Goal: Task Accomplishment & Management: Manage account settings

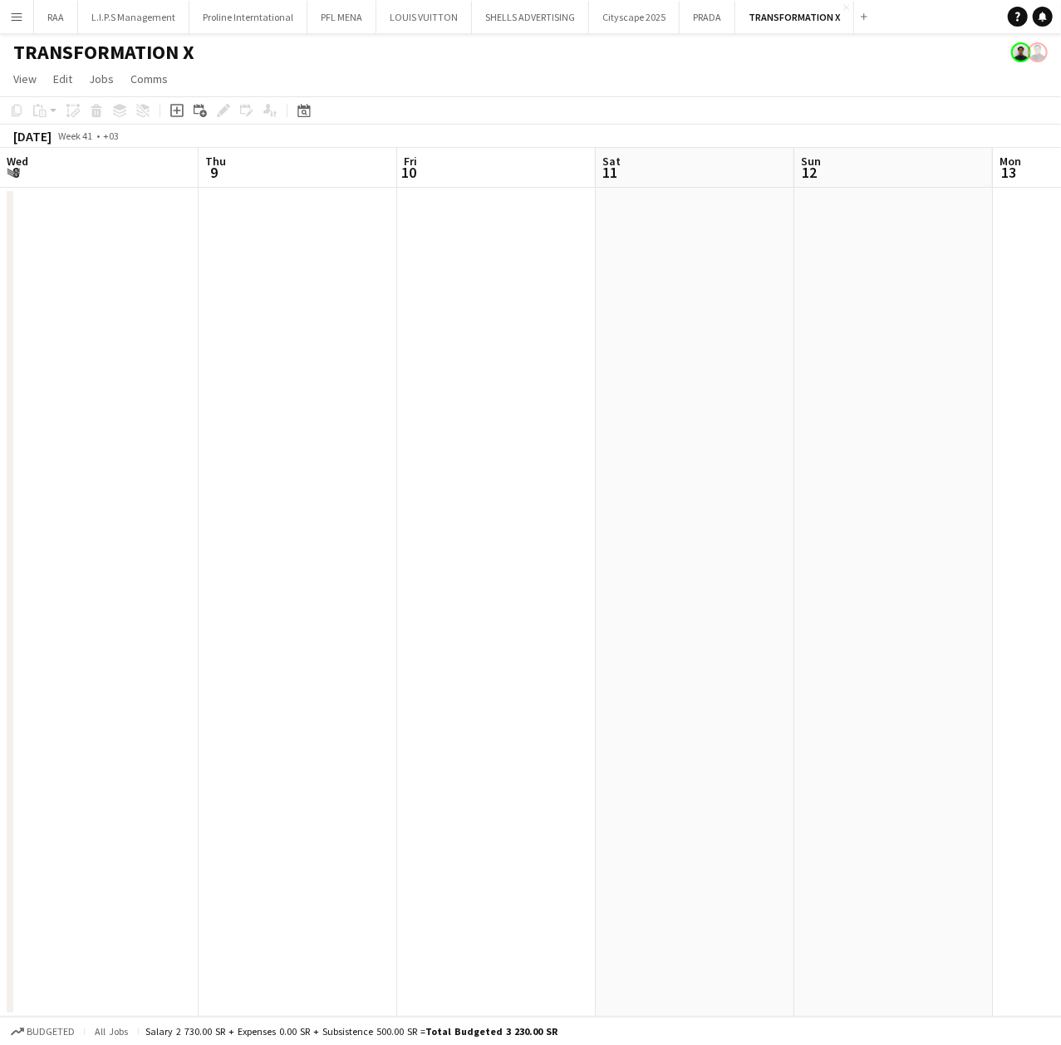
scroll to position [0, 716]
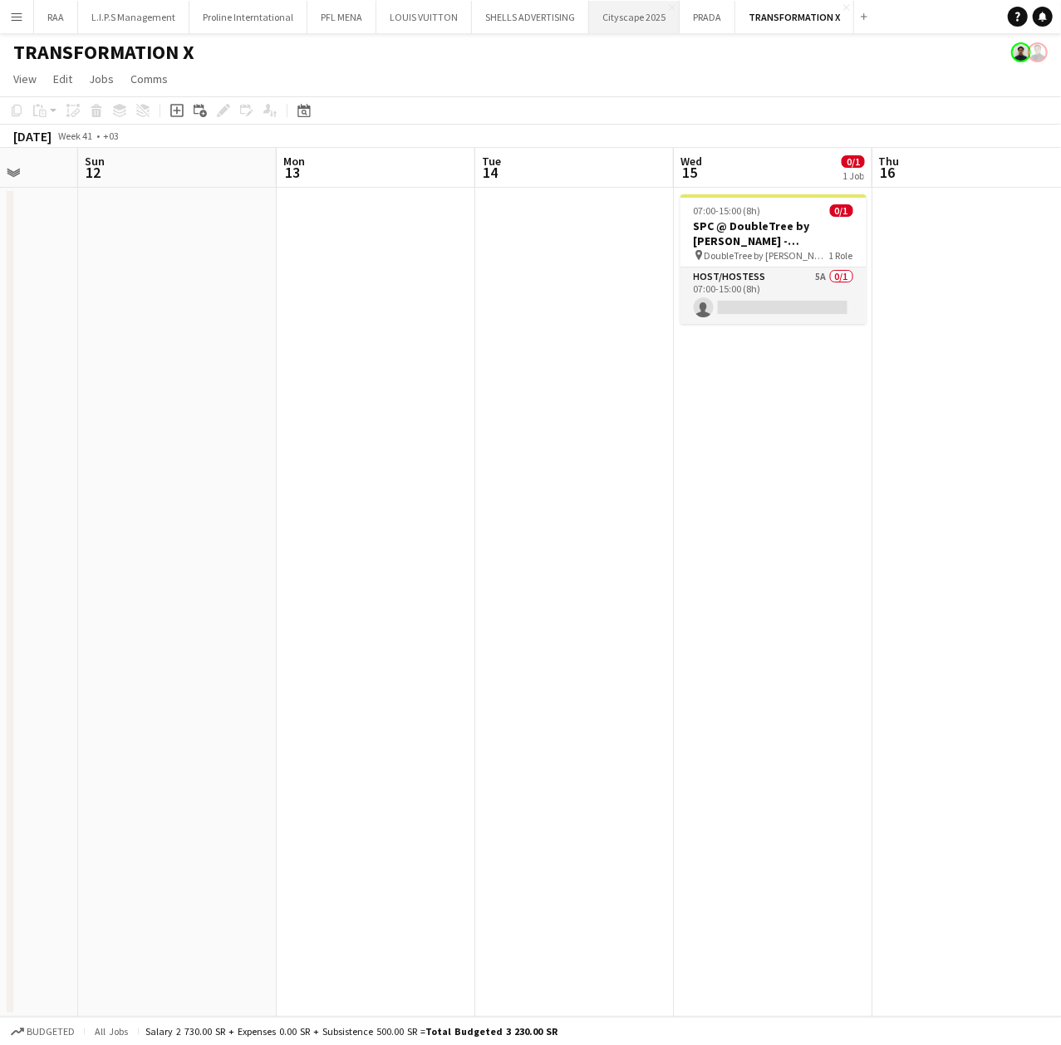
click at [632, 27] on button "Cityscape 2025 Close" at bounding box center [634, 17] width 91 height 32
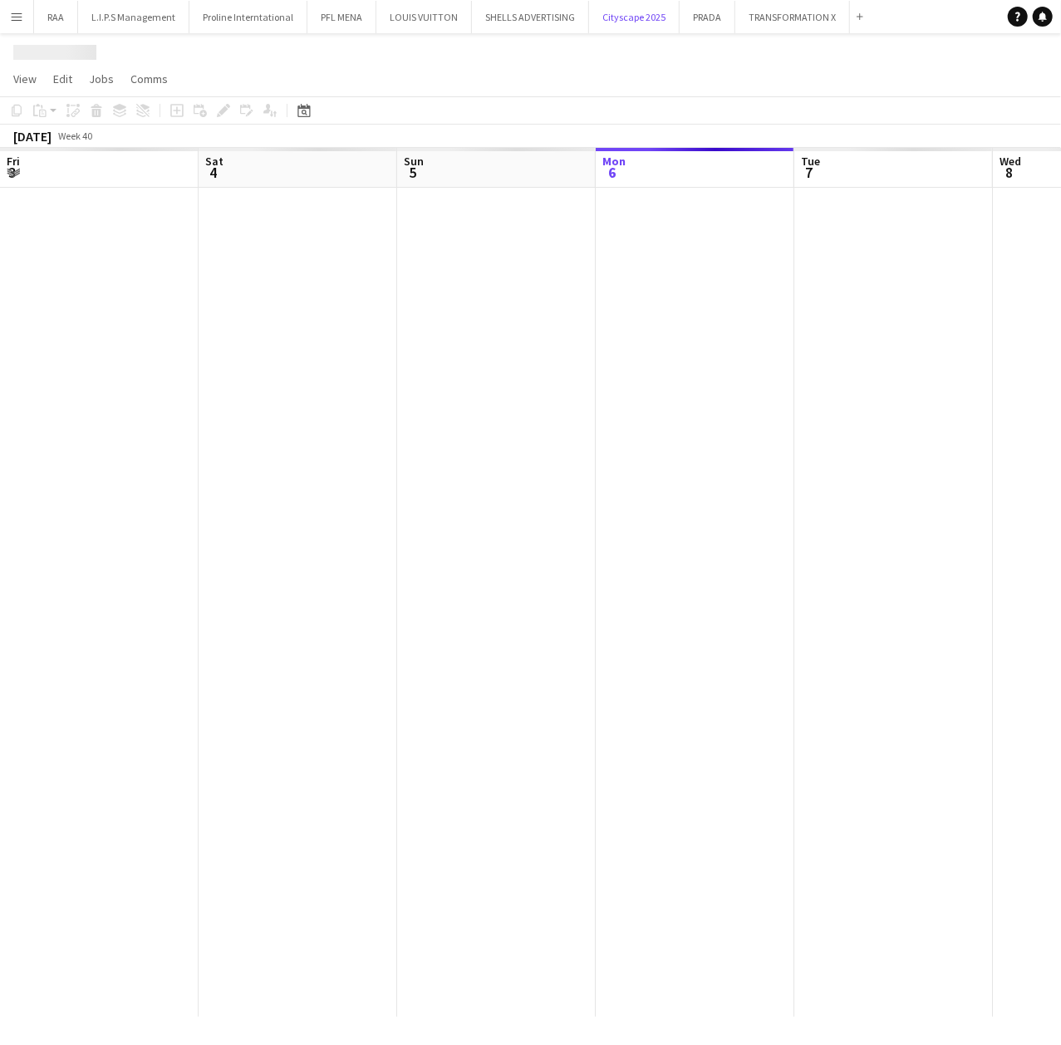
scroll to position [0, 397]
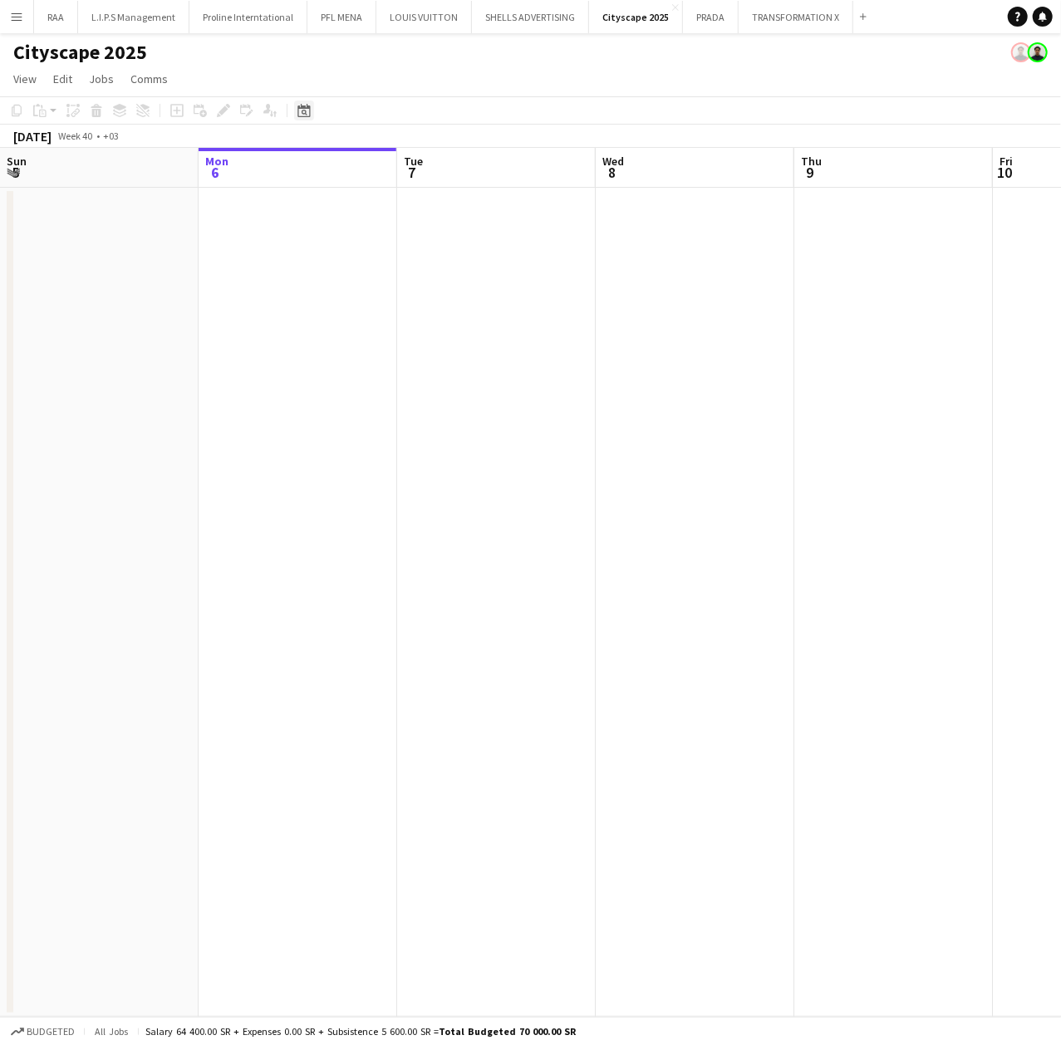
click at [304, 114] on icon at bounding box center [305, 113] width 6 height 6
click at [423, 164] on span "Next month" at bounding box center [438, 167] width 33 height 33
click at [337, 297] on span "18" at bounding box center [329, 301] width 20 height 20
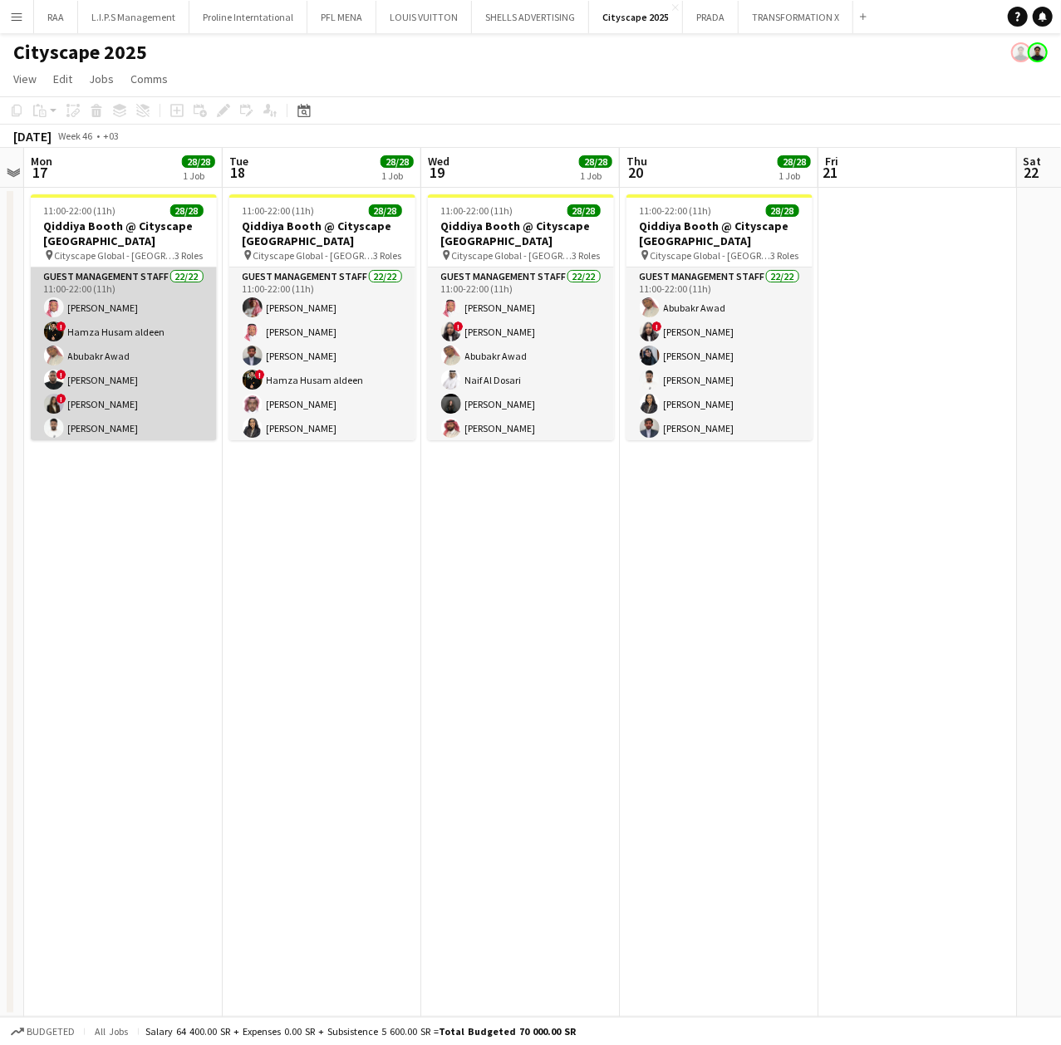
click at [123, 354] on app-card-role "Guest Management Staff 22/22 11:00-22:00 (11h) [PERSON_NAME] ! Hamza [PERSON_NA…" at bounding box center [124, 549] width 186 height 563
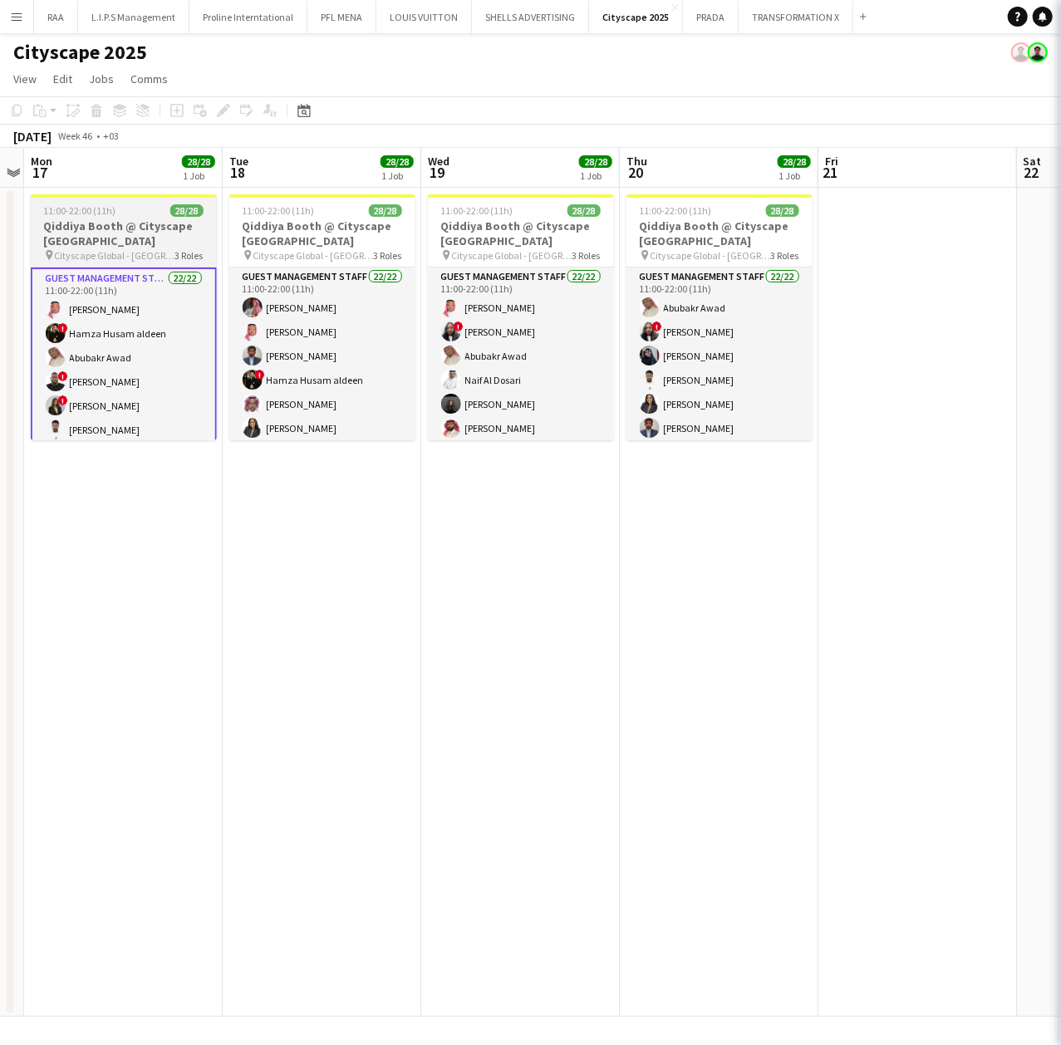
click at [115, 219] on h3 "Qiddiya Booth @ Cityscape [GEOGRAPHIC_DATA]" at bounding box center [124, 234] width 186 height 30
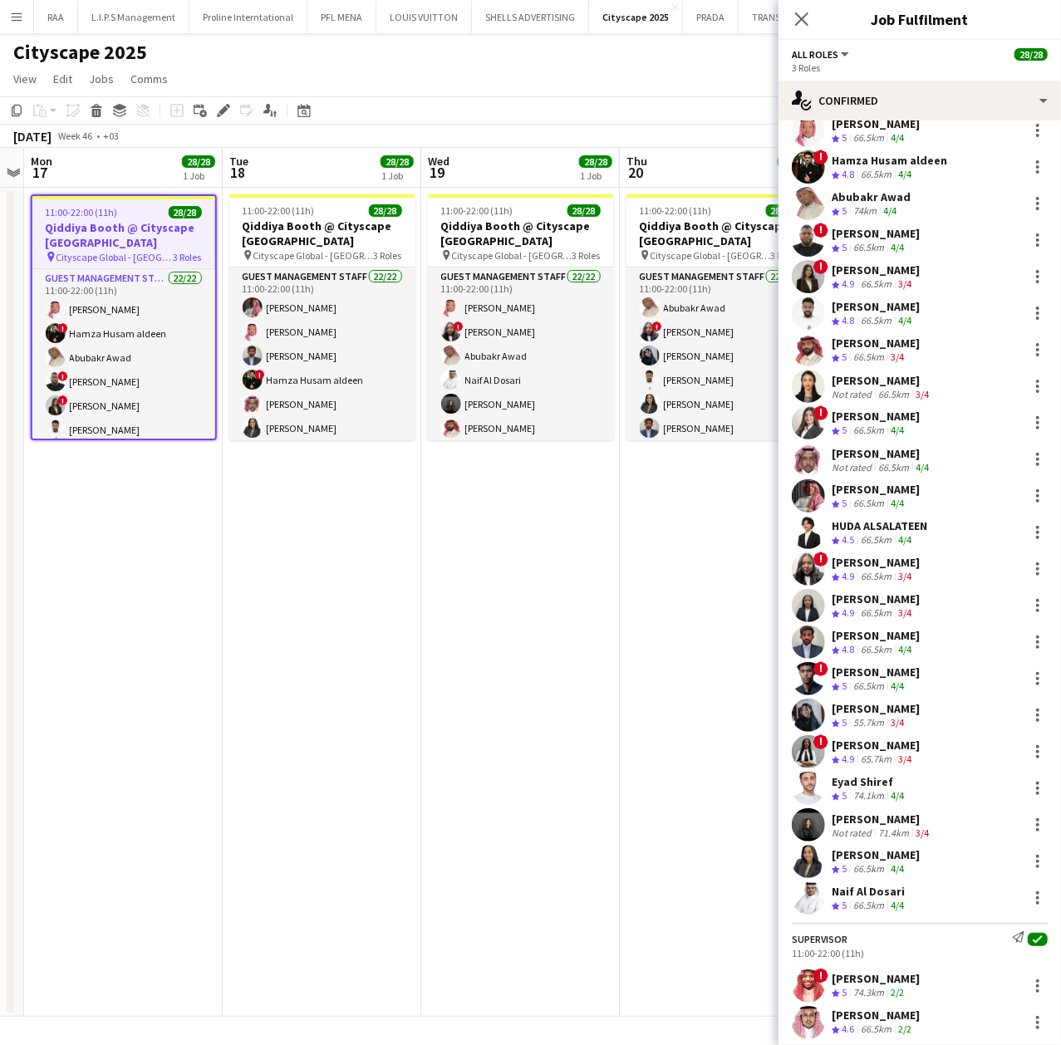
scroll to position [221, 0]
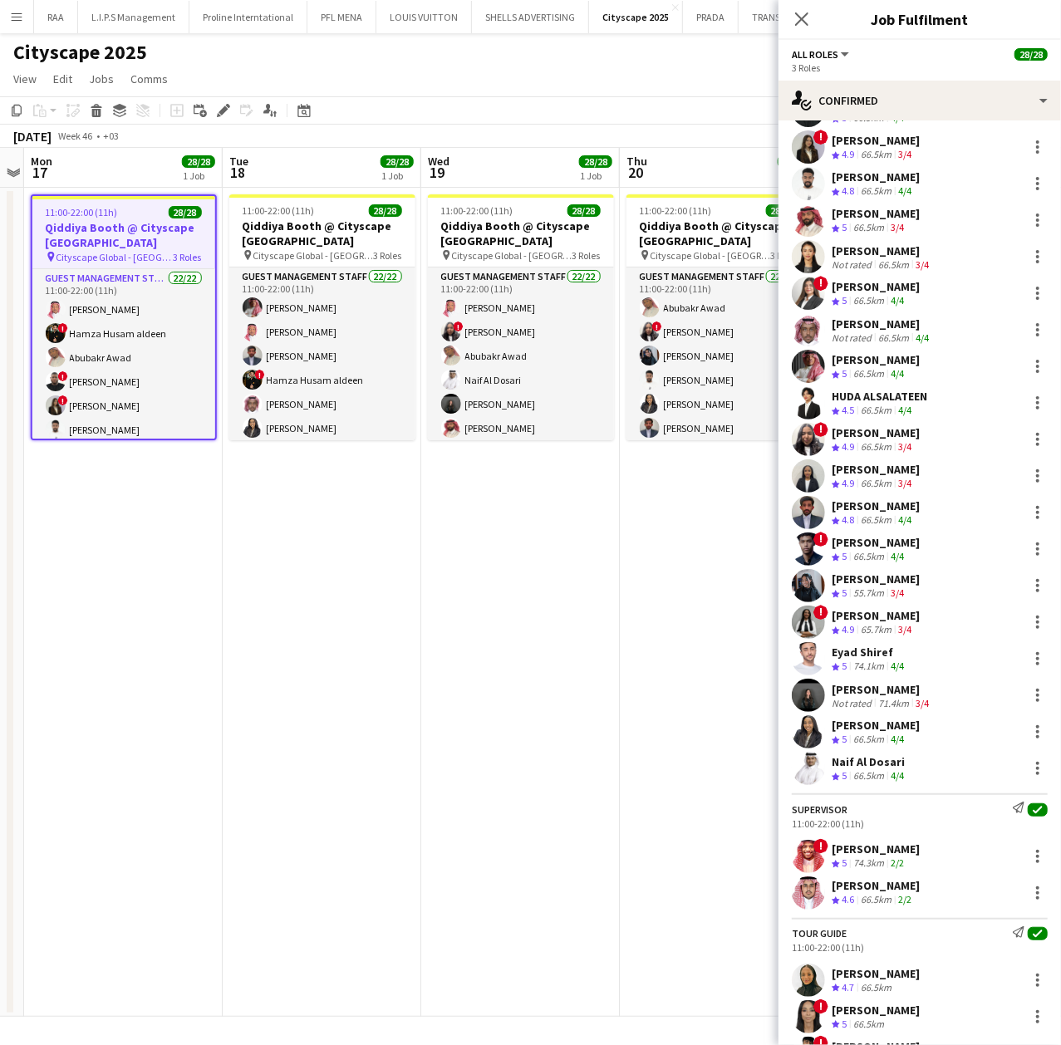
click at [865, 550] on div "66.5km" at bounding box center [868, 557] width 37 height 14
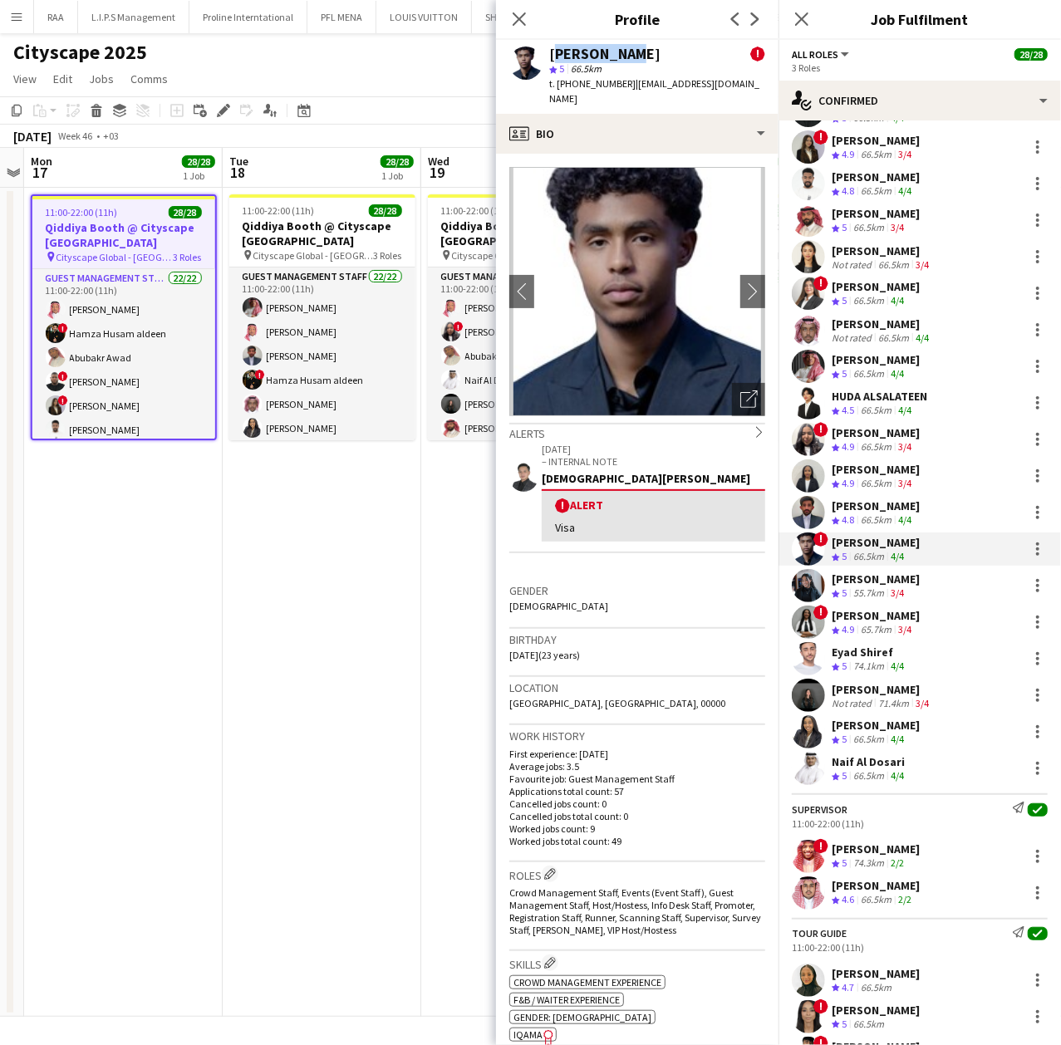
drag, startPoint x: 640, startPoint y: 50, endPoint x: 553, endPoint y: 47, distance: 87.3
click at [553, 47] on div "[PERSON_NAME] !" at bounding box center [657, 54] width 216 height 15
copy div "[PERSON_NAME]"
click at [588, 85] on span "t. [PHONE_NUMBER]" at bounding box center [592, 83] width 86 height 12
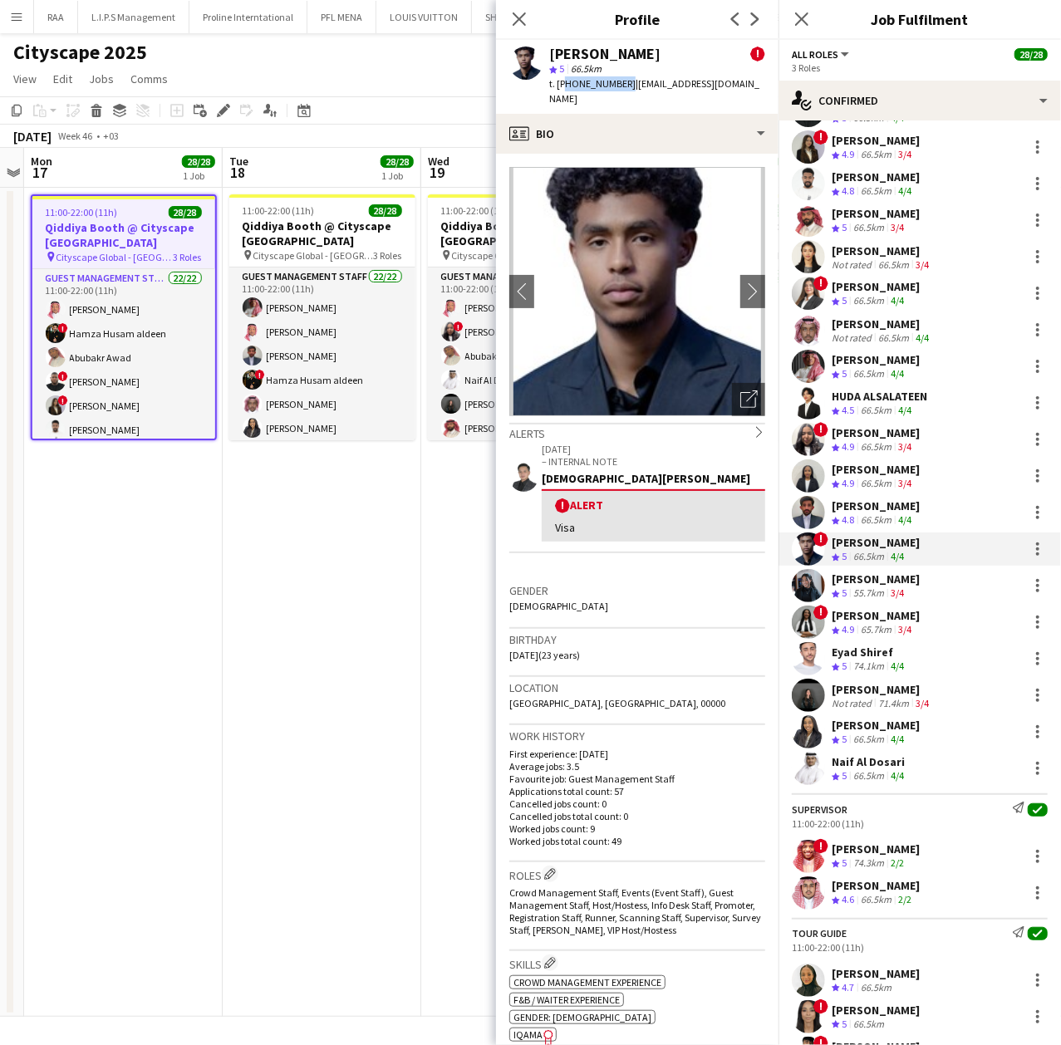
copy span "966570602783"
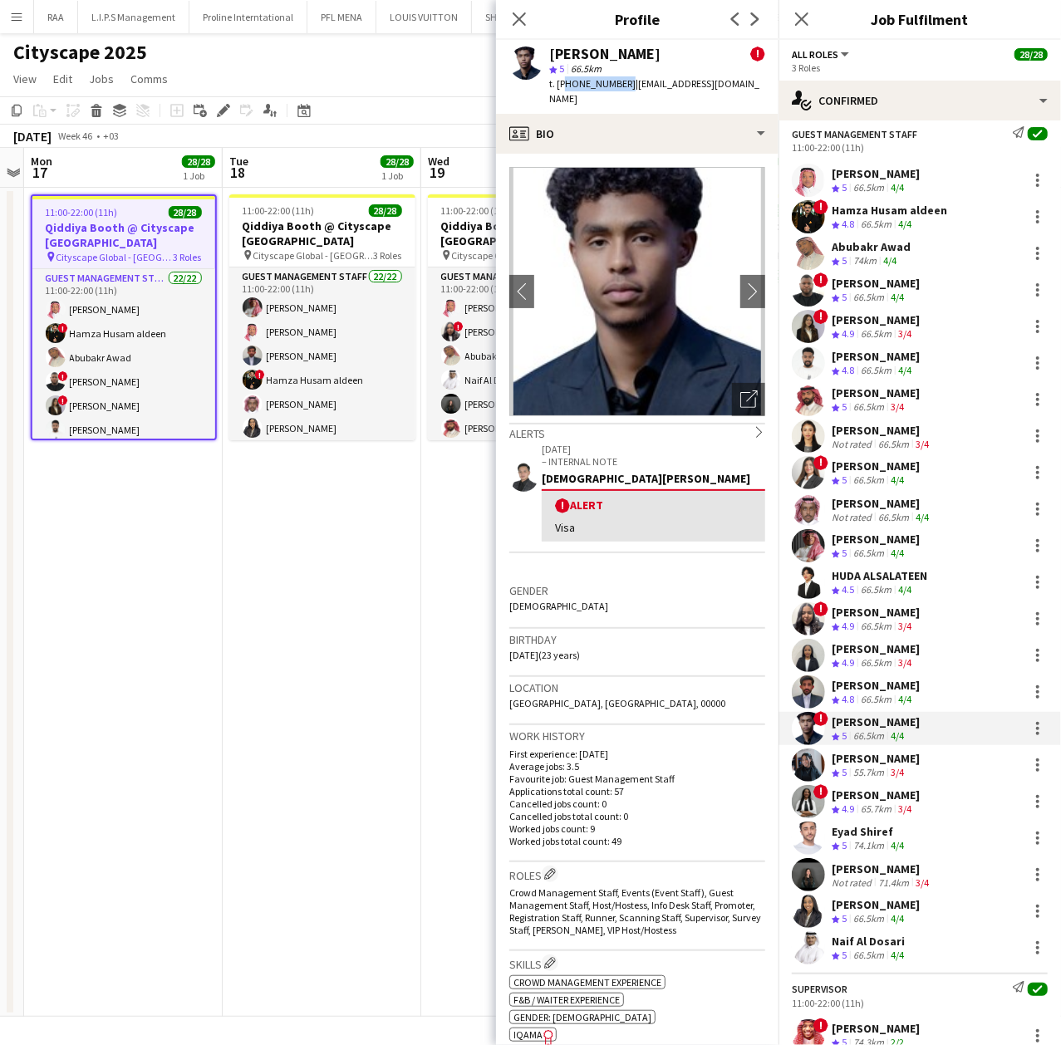
scroll to position [0, 0]
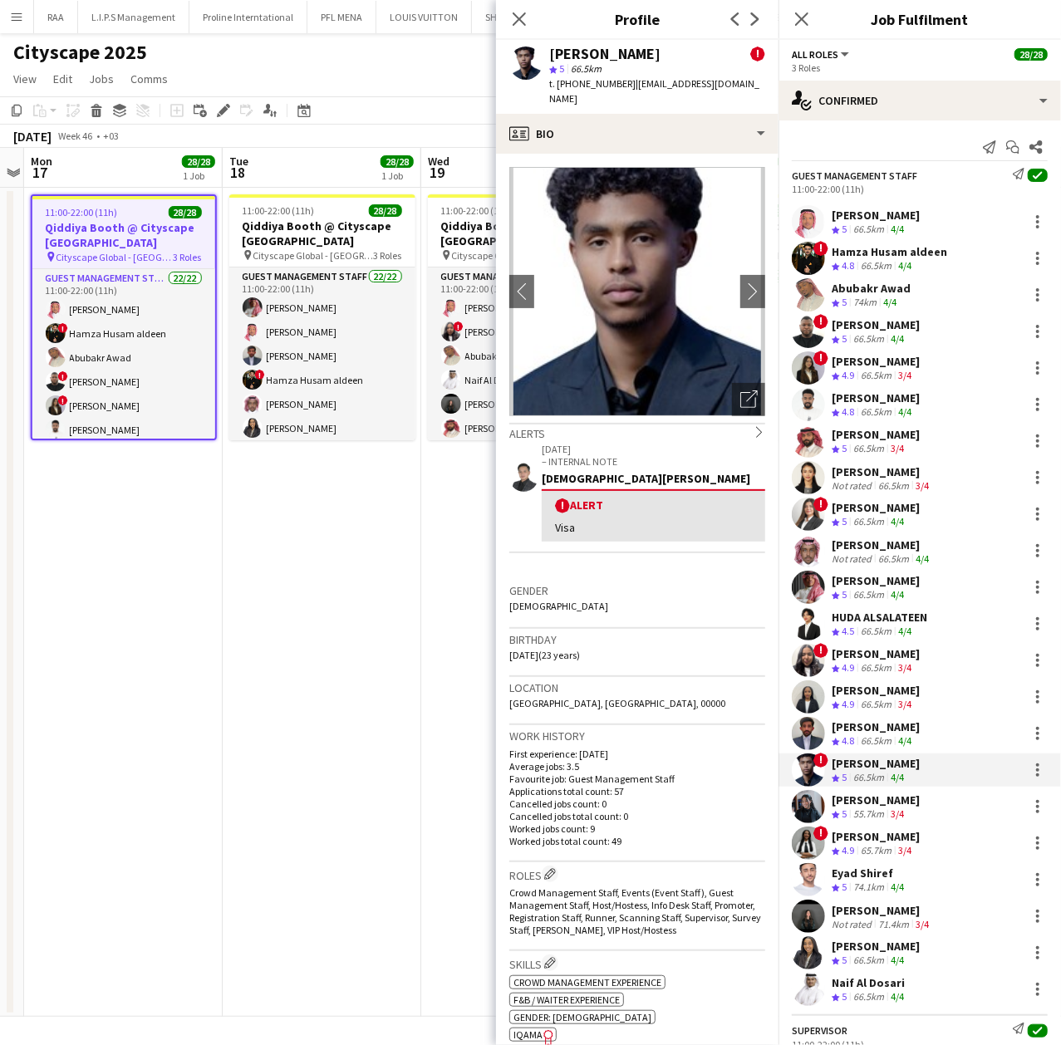
click at [876, 364] on div "[PERSON_NAME]" at bounding box center [876, 361] width 88 height 15
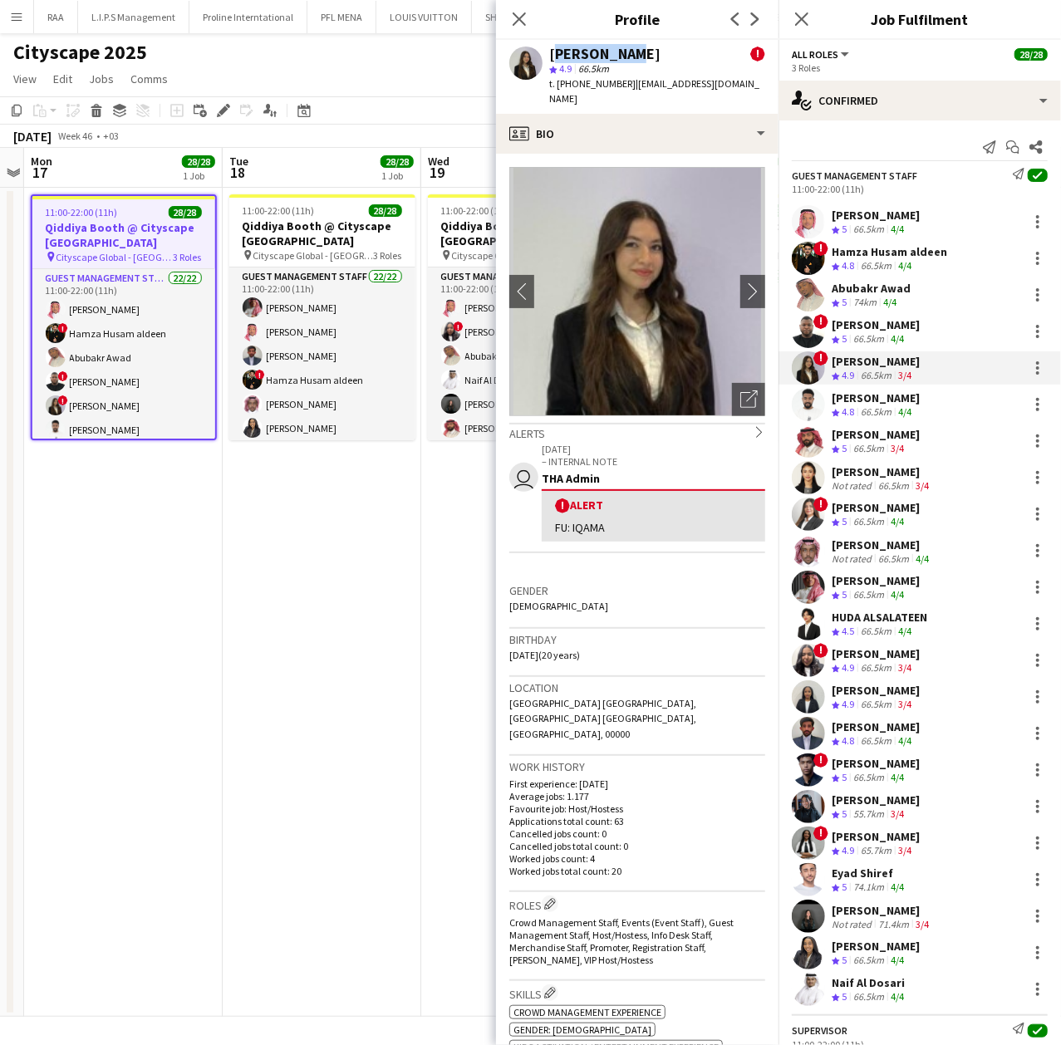
drag, startPoint x: 622, startPoint y: 54, endPoint x: 549, endPoint y: 53, distance: 72.3
click at [549, 53] on div "[PERSON_NAME]" at bounding box center [604, 54] width 111 height 15
copy div "[PERSON_NAME]"
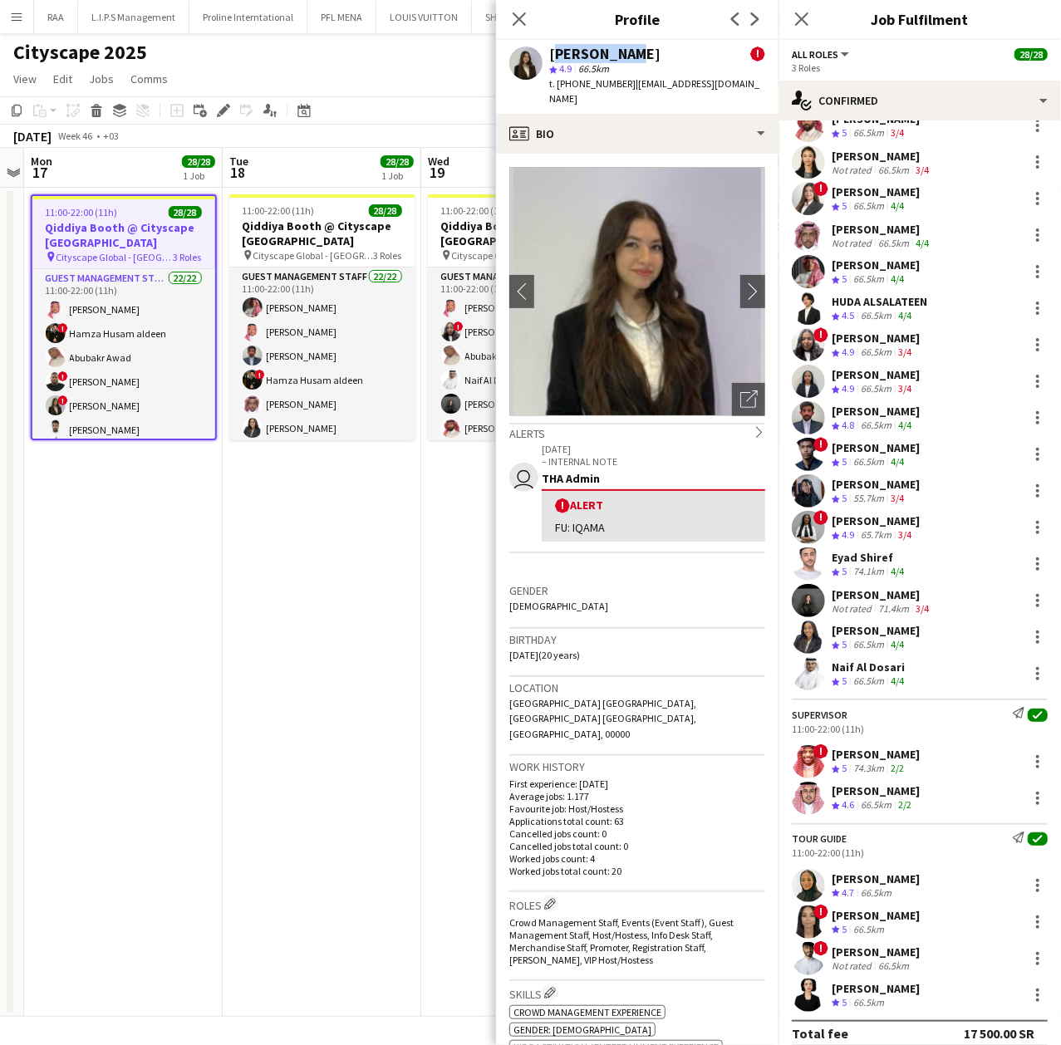
scroll to position [333, 0]
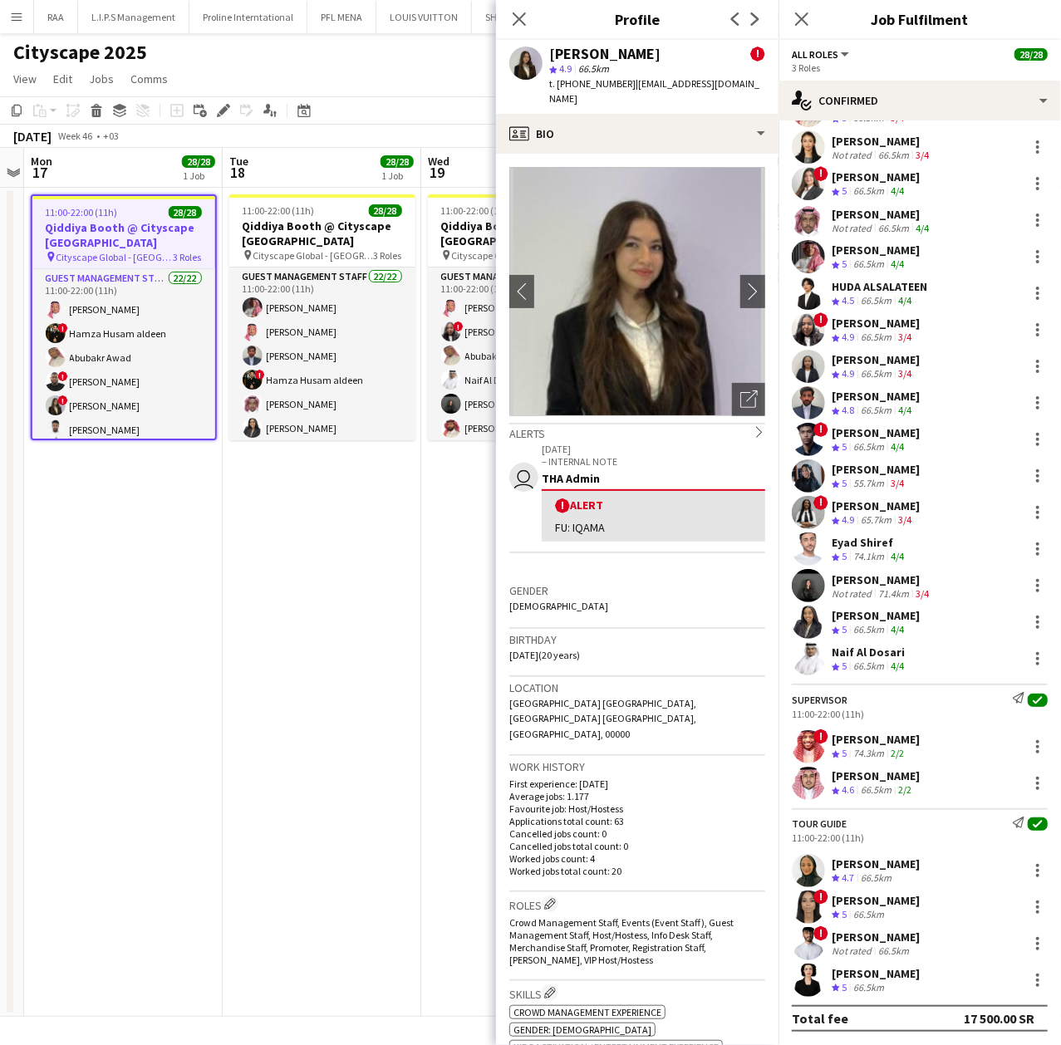
click at [896, 821] on div "Tour Guide Send notification check 11:00-22:00 (11h)" at bounding box center [920, 830] width 283 height 27
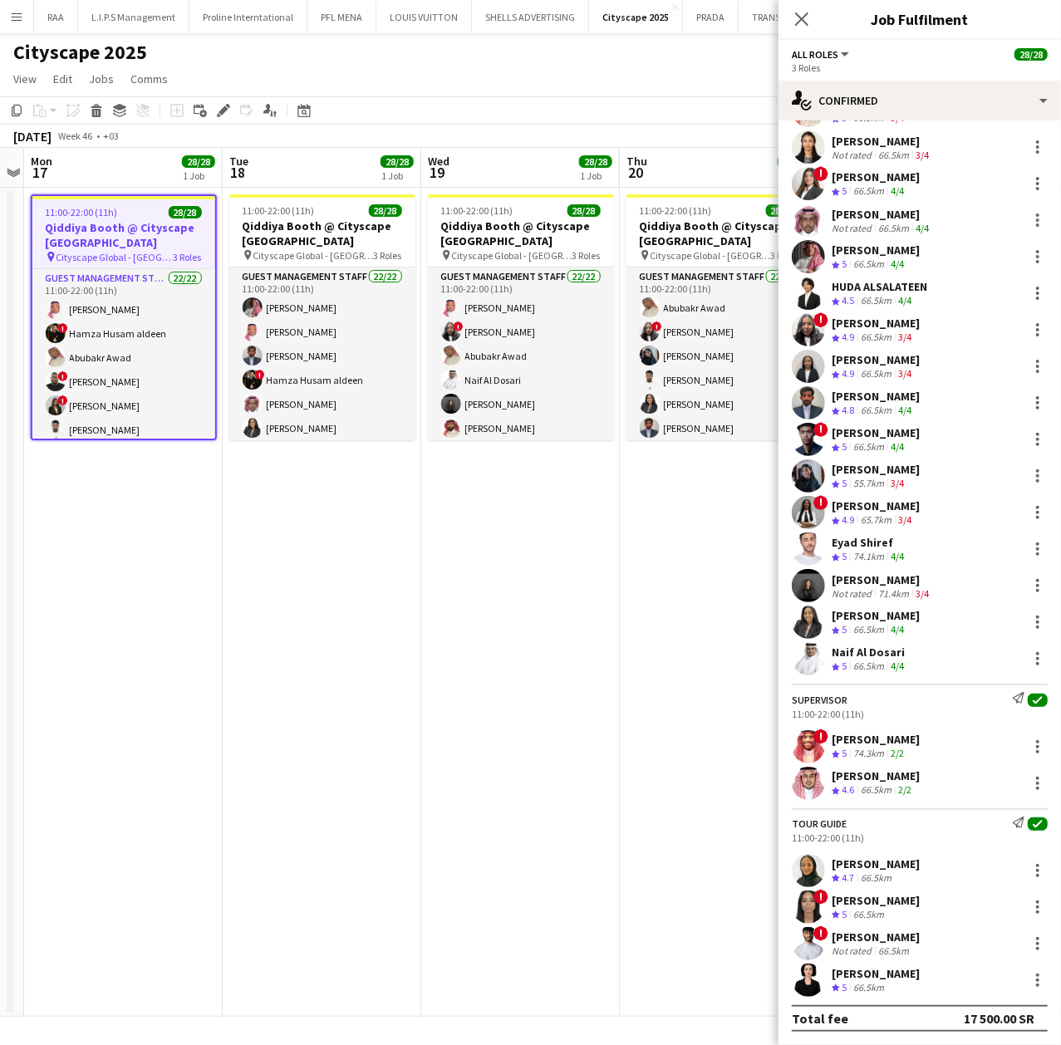
click at [882, 865] on div "[PERSON_NAME]" at bounding box center [876, 864] width 88 height 15
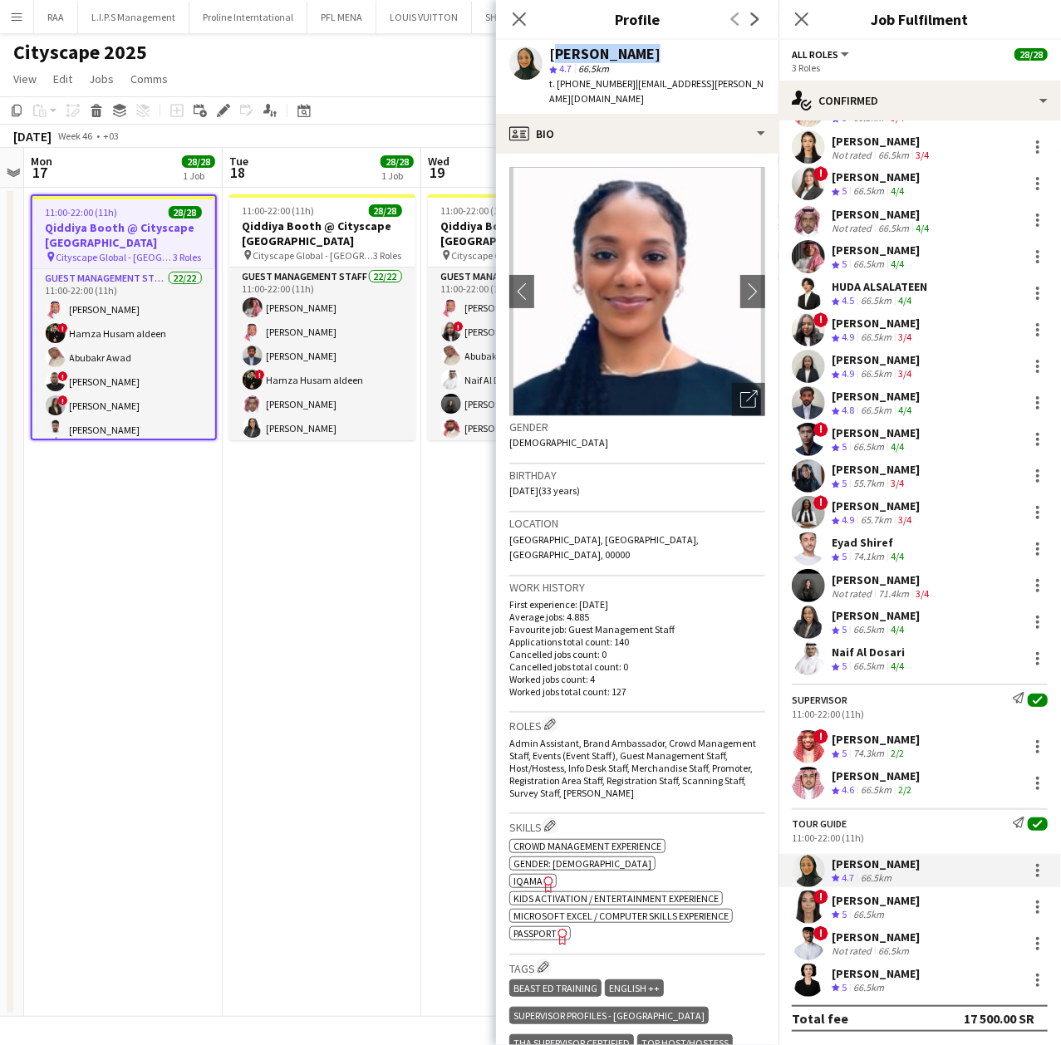
drag, startPoint x: 636, startPoint y: 54, endPoint x: 547, endPoint y: 61, distance: 89.2
click at [547, 61] on div "[PERSON_NAME] star 4.7 66.5km t. [PHONE_NUMBER] | [EMAIL_ADDRESS][PERSON_NAME][…" at bounding box center [637, 77] width 283 height 74
copy div "[PERSON_NAME]"
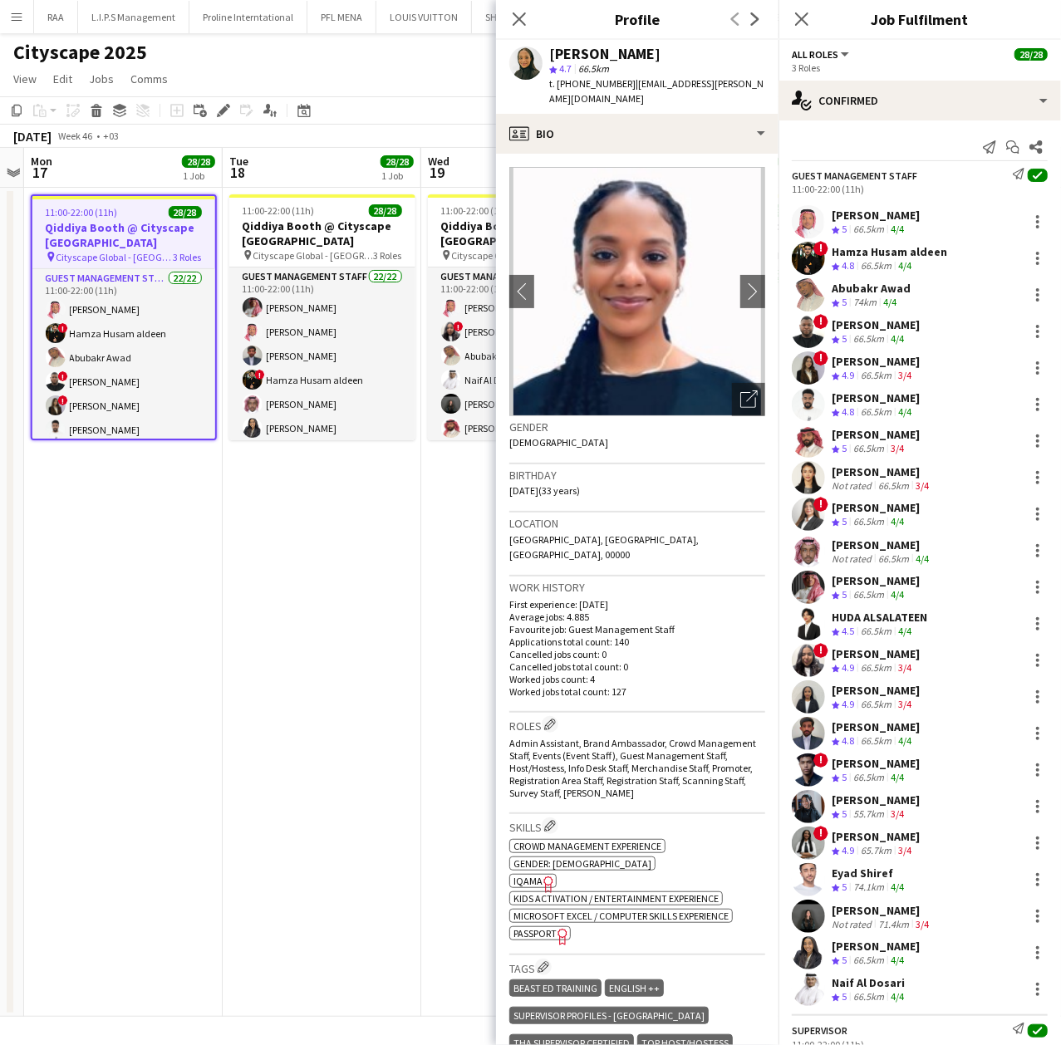
click at [889, 392] on div "[PERSON_NAME]" at bounding box center [876, 398] width 88 height 15
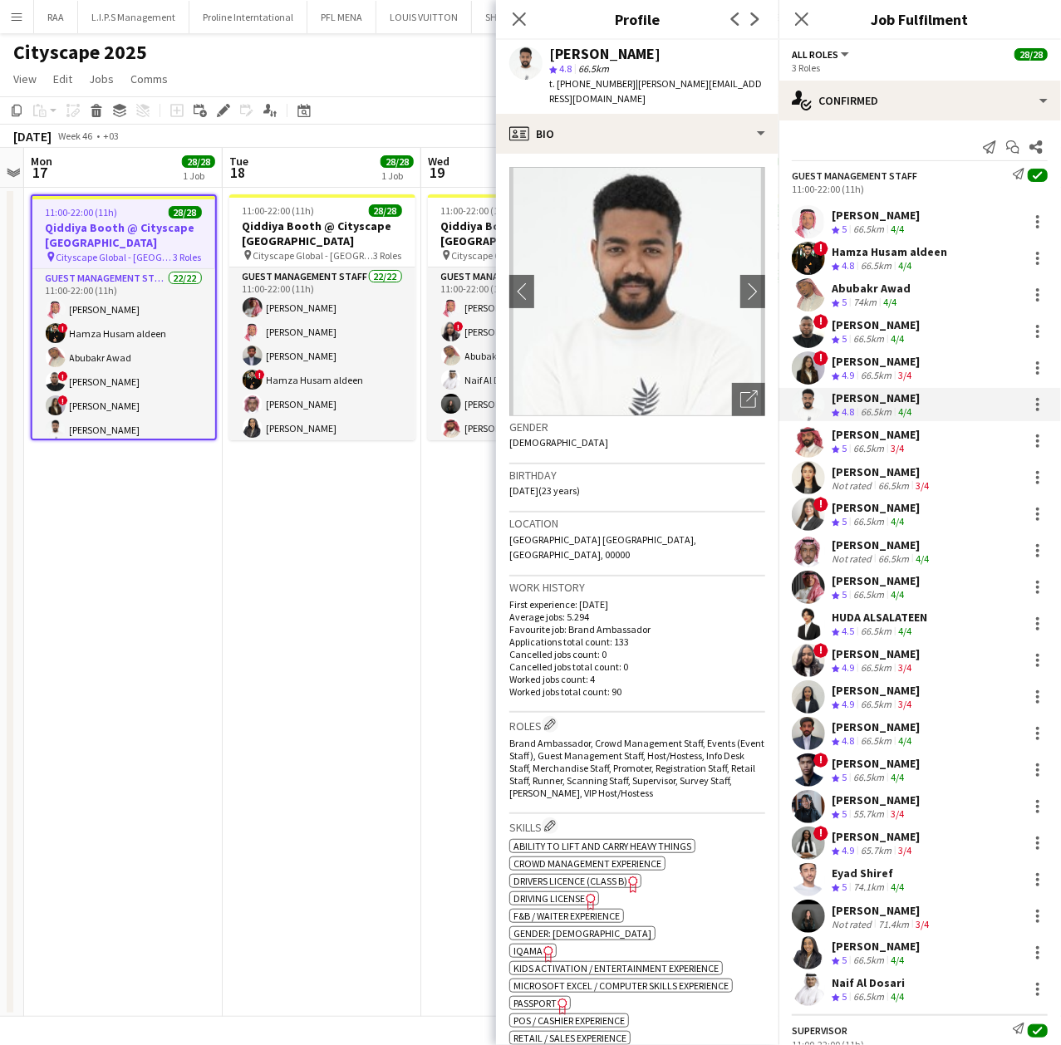
drag, startPoint x: 685, startPoint y: 52, endPoint x: 549, endPoint y: 51, distance: 135.5
click at [549, 51] on div "[PERSON_NAME]" at bounding box center [657, 54] width 216 height 15
copy div "[PERSON_NAME]"
click at [869, 513] on div "[PERSON_NAME]" at bounding box center [876, 507] width 88 height 15
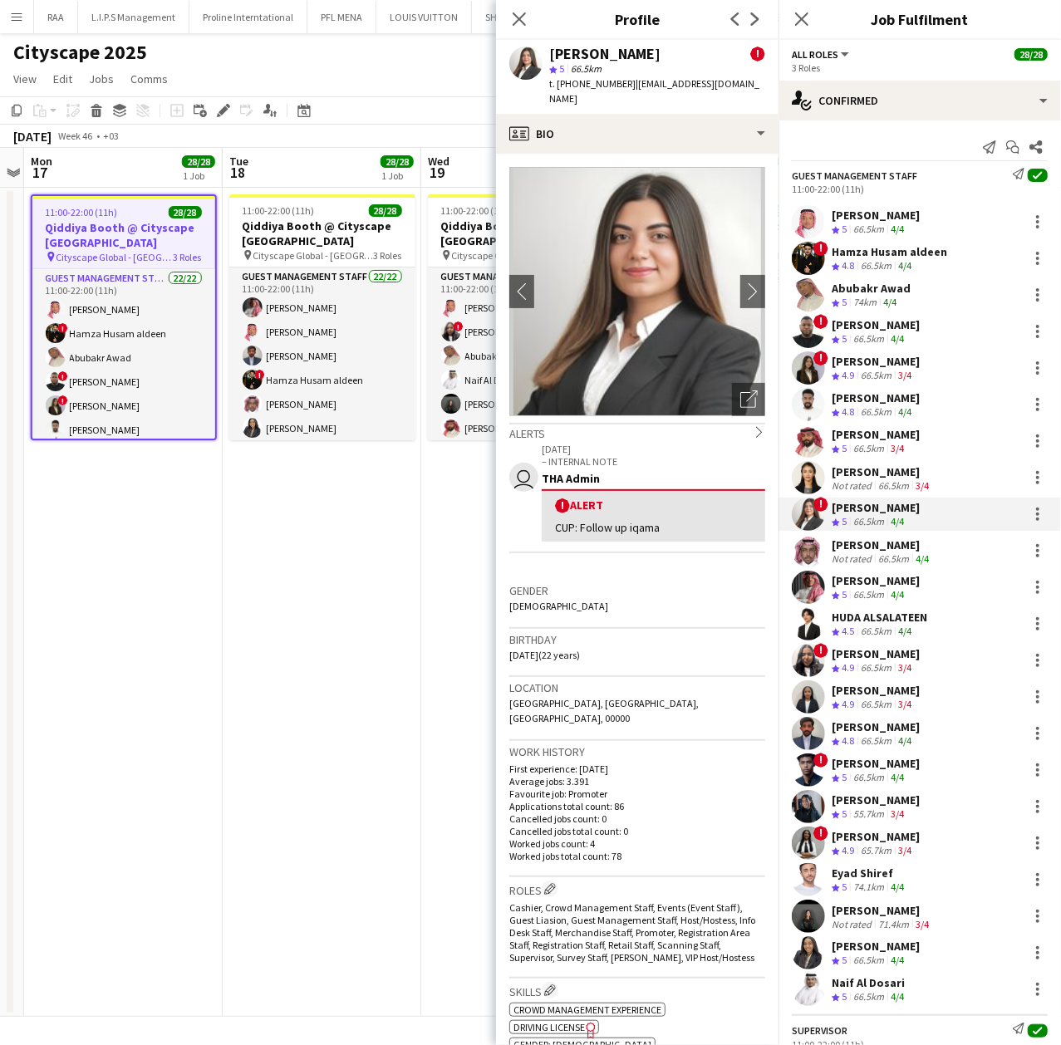
drag, startPoint x: 665, startPoint y: 52, endPoint x: 549, endPoint y: 58, distance: 115.7
click at [549, 58] on div "[PERSON_NAME] !" at bounding box center [657, 54] width 216 height 15
copy div "[PERSON_NAME]"
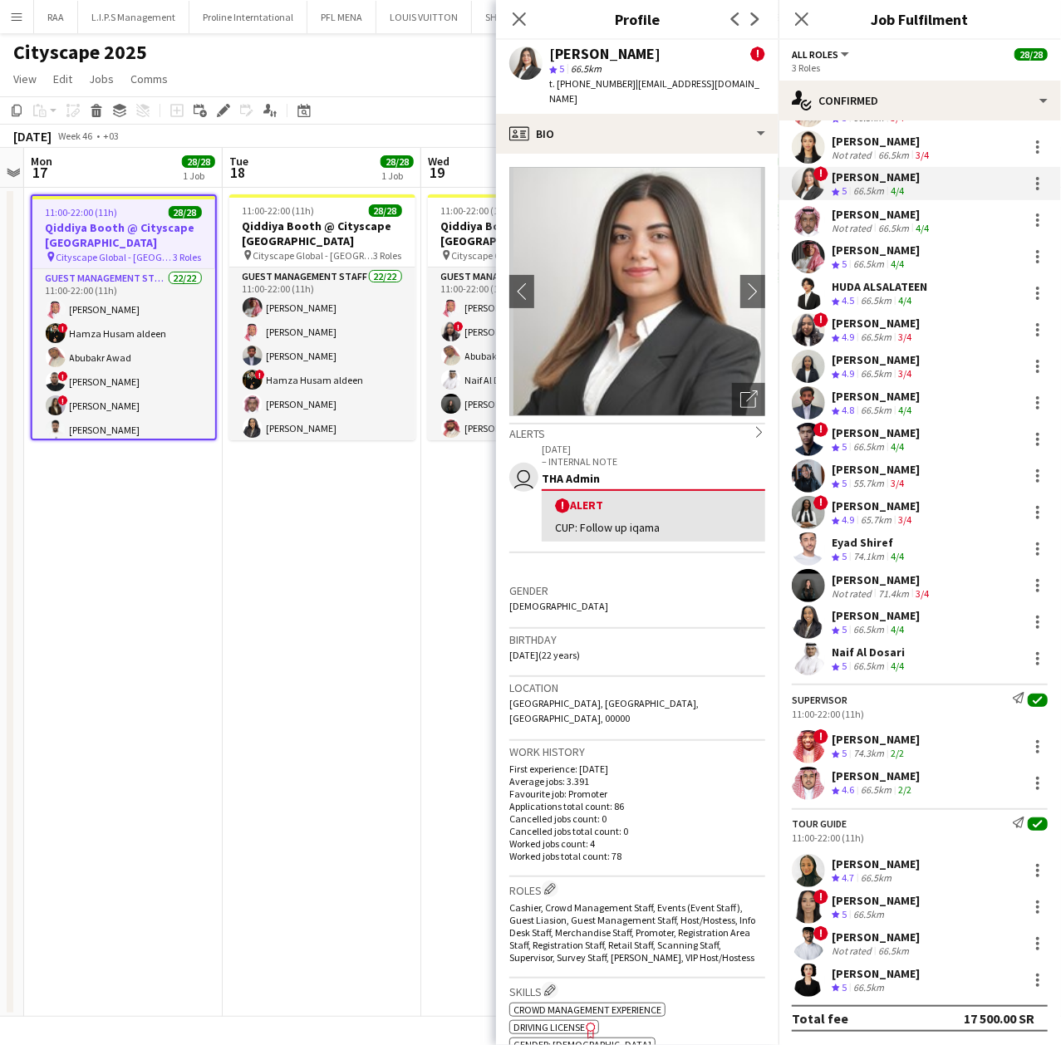
click at [858, 984] on div "66.5km" at bounding box center [868, 988] width 37 height 14
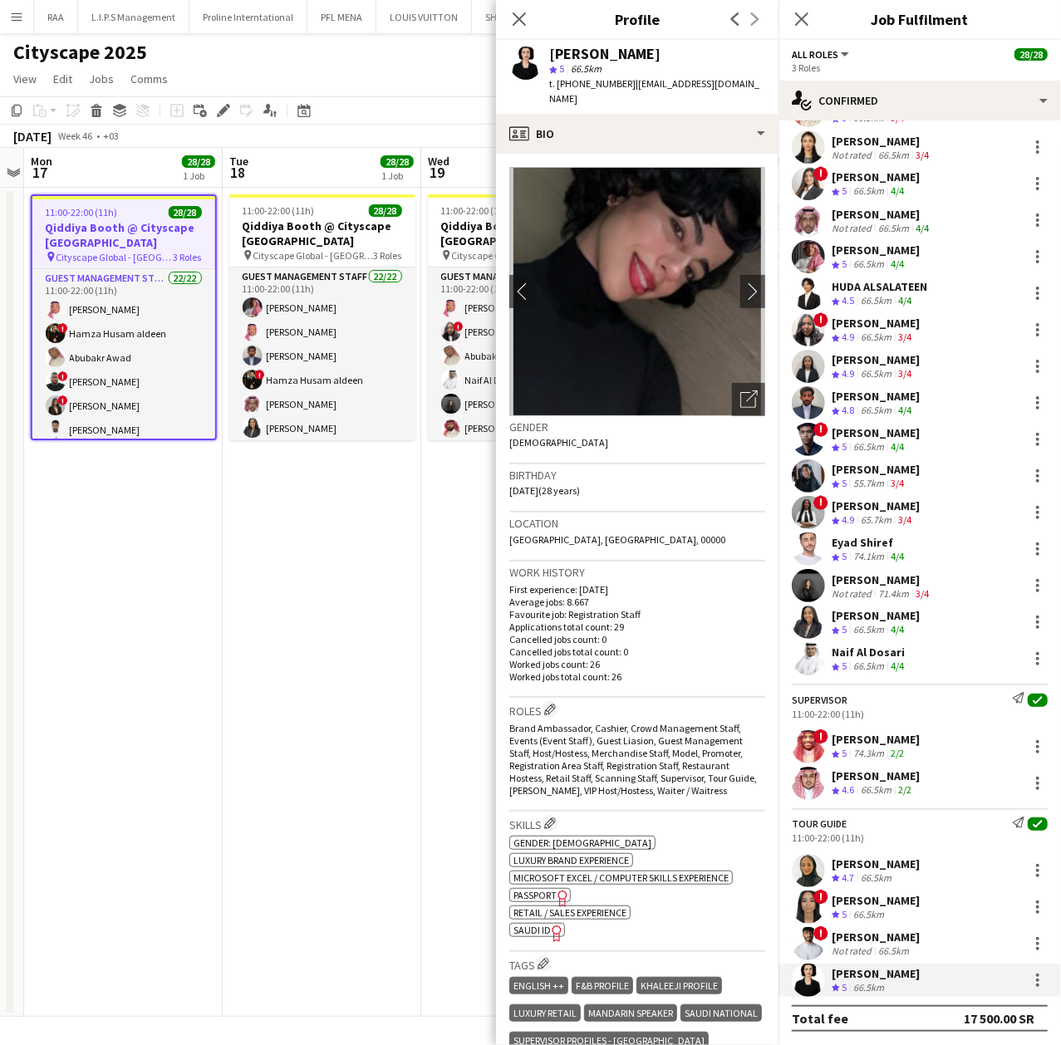
drag, startPoint x: 681, startPoint y: 45, endPoint x: 539, endPoint y: 53, distance: 143.2
click at [539, 53] on div "[PERSON_NAME] star 5 66.5km t. [PHONE_NUMBER] | [EMAIL_ADDRESS][DOMAIN_NAME]" at bounding box center [637, 77] width 283 height 74
copy div "[PERSON_NAME]"
click at [859, 743] on div "[PERSON_NAME]" at bounding box center [876, 739] width 88 height 15
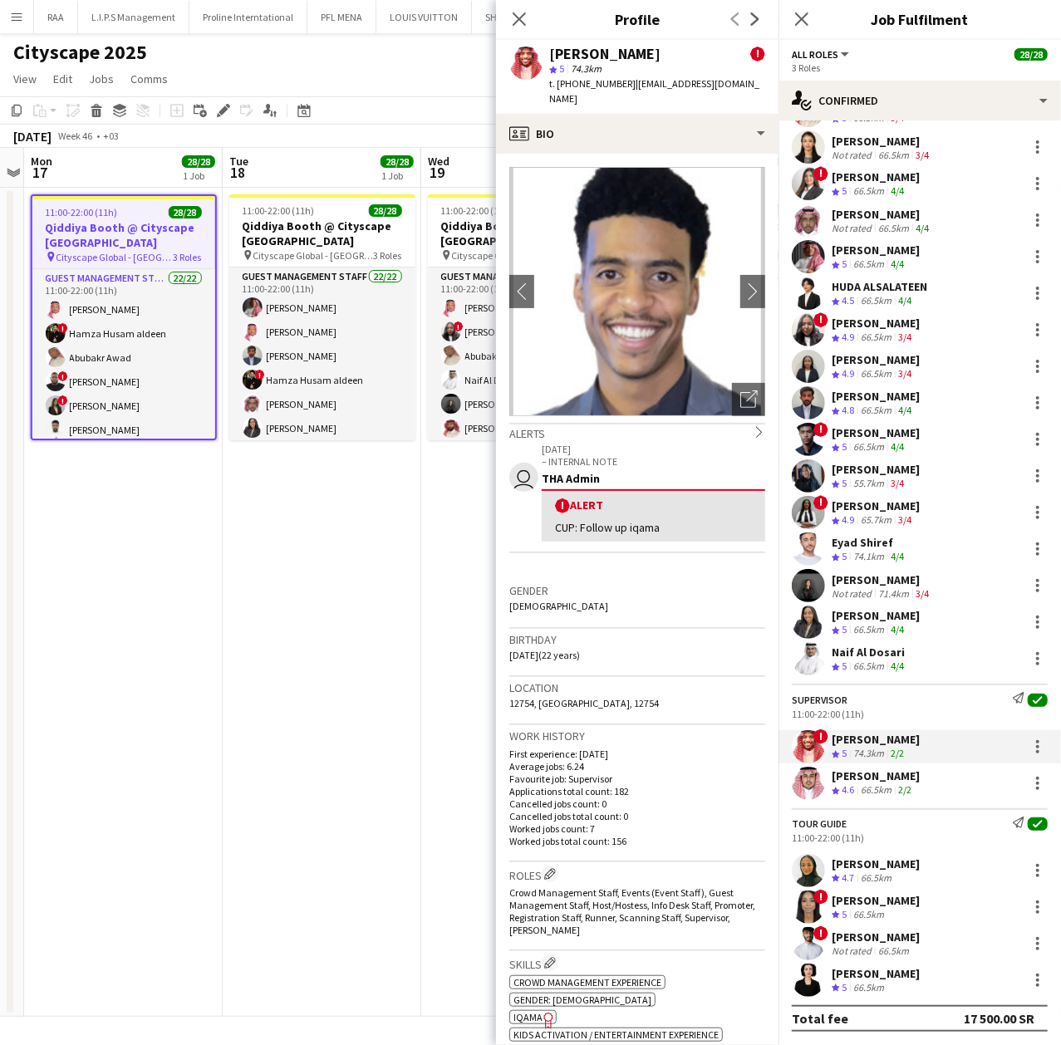
drag, startPoint x: 645, startPoint y: 55, endPoint x: 513, endPoint y: 55, distance: 132.1
click at [513, 55] on div "[PERSON_NAME] ! star 5 74.3km t. [PHONE_NUMBER] | [EMAIL_ADDRESS][DOMAIN_NAME]" at bounding box center [637, 77] width 283 height 74
copy div "[PERSON_NAME]"
click at [896, 612] on div "[PERSON_NAME]" at bounding box center [876, 615] width 88 height 15
